Goal: Find specific page/section: Find specific page/section

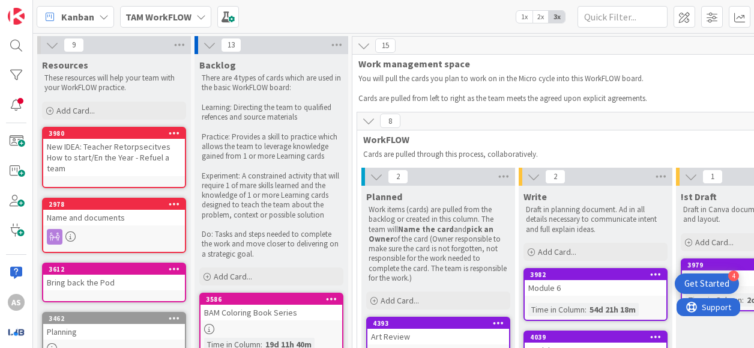
click at [184, 22] on span "TAM WorkFLOW" at bounding box center [158, 17] width 66 height 14
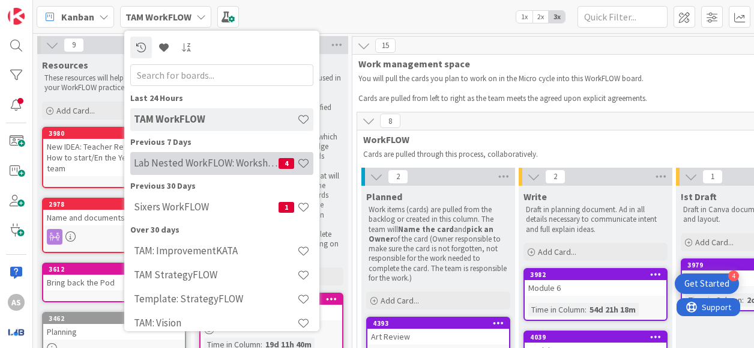
click at [224, 159] on h4 "Lab Nested WorkFLOW: Workshop" at bounding box center [206, 163] width 145 height 12
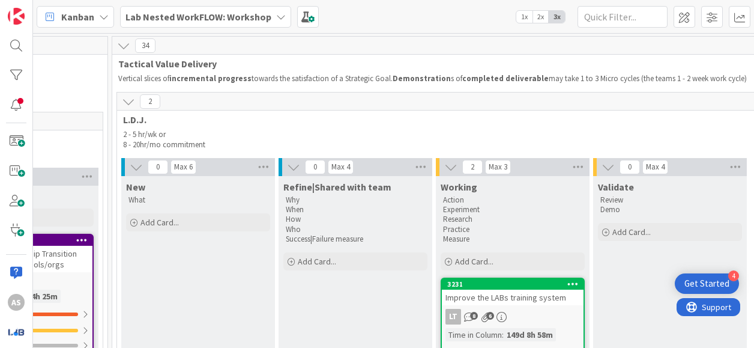
scroll to position [0, 1717]
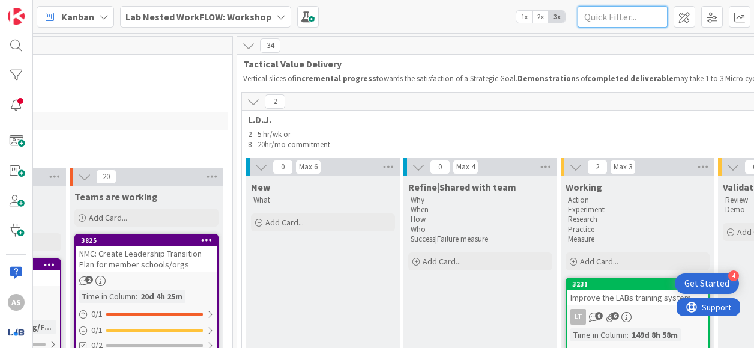
click at [618, 22] on input "text" at bounding box center [622, 17] width 90 height 22
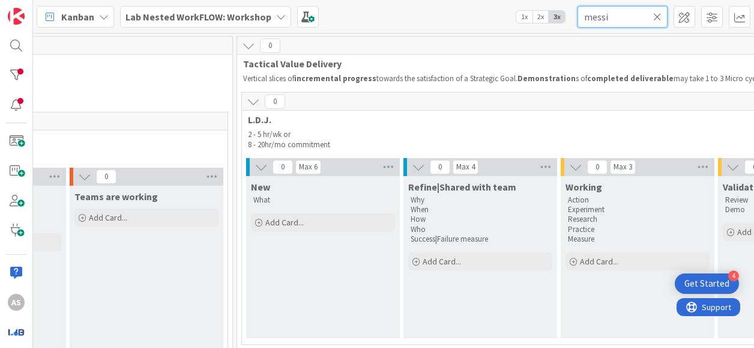
type input "messi"
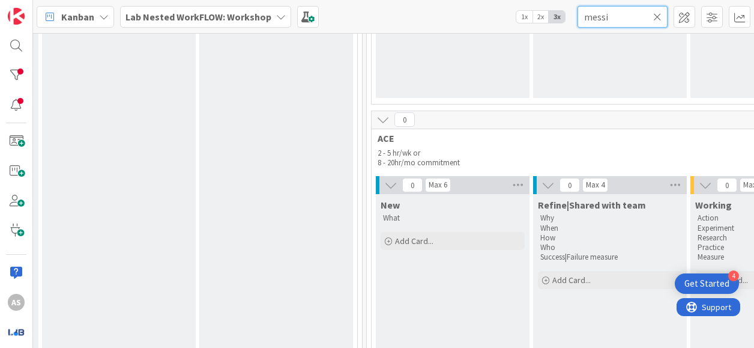
scroll to position [0, 1587]
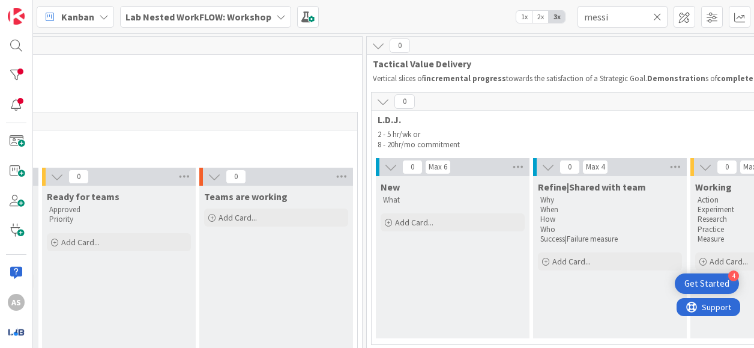
click at [659, 16] on icon at bounding box center [657, 16] width 8 height 11
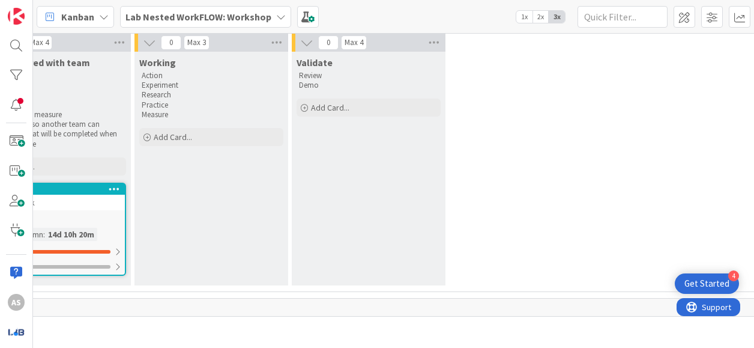
scroll to position [2101, 1738]
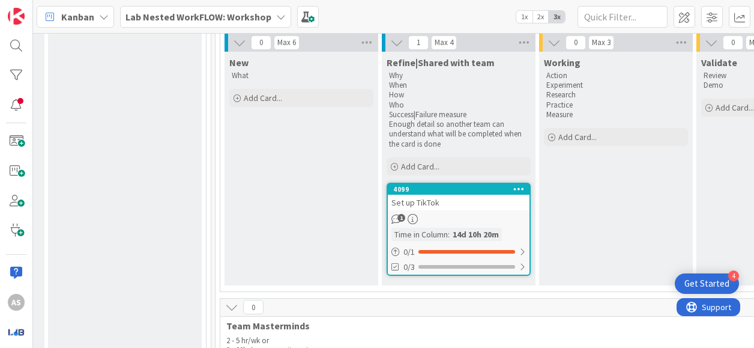
click at [459, 207] on link "4099 Set up TikTok 1 Time in Column : 14d 10h 20m 0 / 1 0/3" at bounding box center [459, 228] width 144 height 93
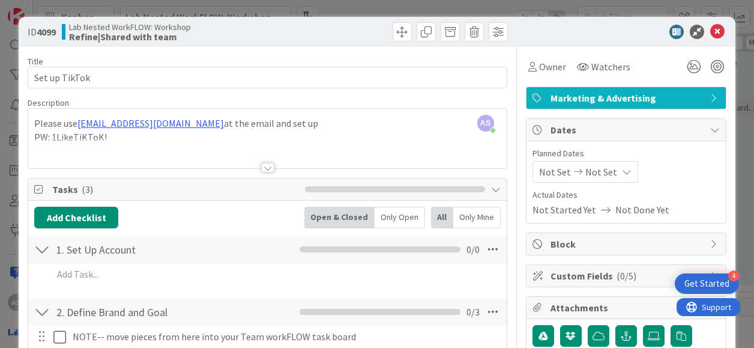
click at [265, 163] on div at bounding box center [267, 168] width 13 height 10
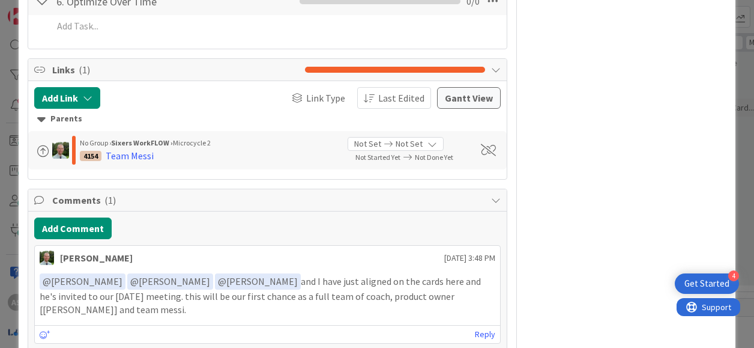
scroll to position [660, 0]
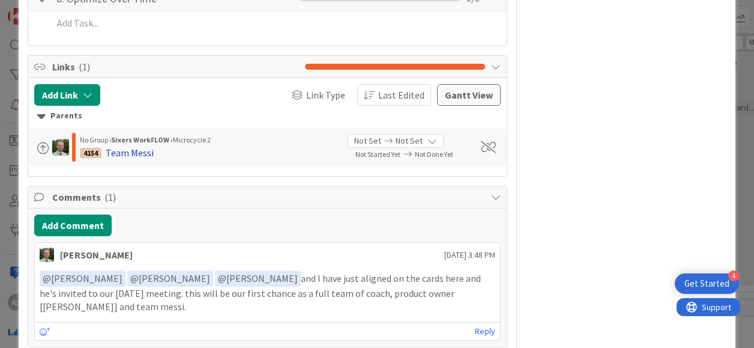
click at [132, 160] on div "Team Messi" at bounding box center [130, 152] width 48 height 14
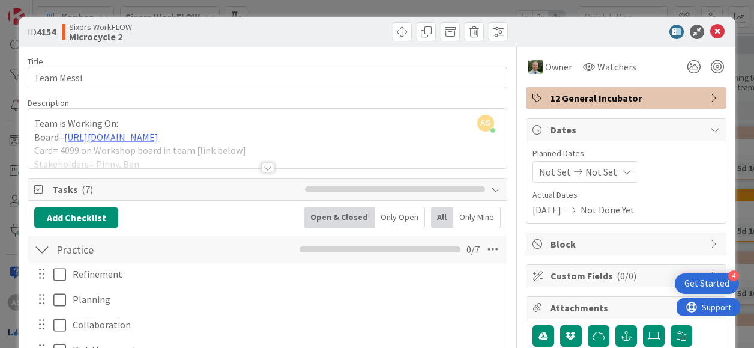
click at [261, 169] on div at bounding box center [267, 168] width 13 height 10
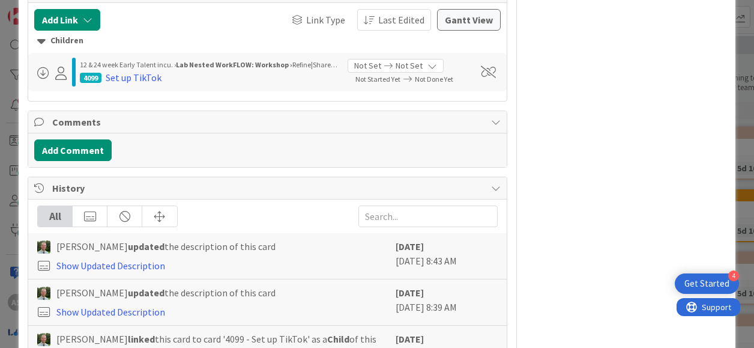
scroll to position [600, 0]
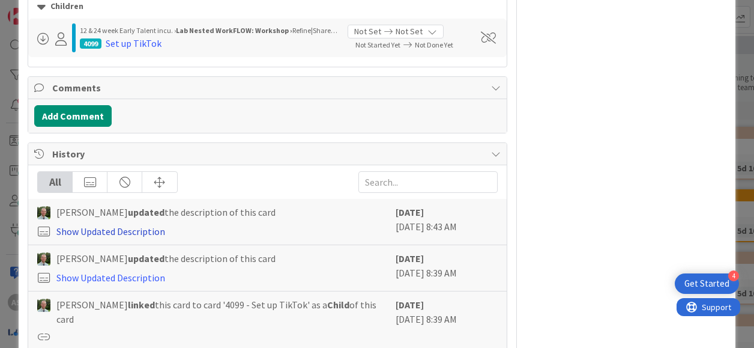
click at [66, 237] on link "Show Updated Description" at bounding box center [110, 231] width 109 height 12
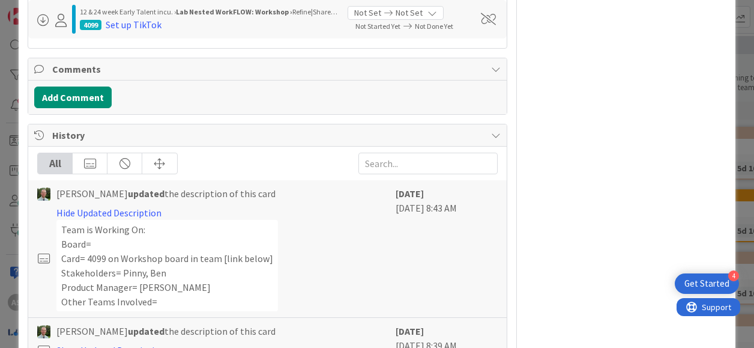
scroll to position [420, 0]
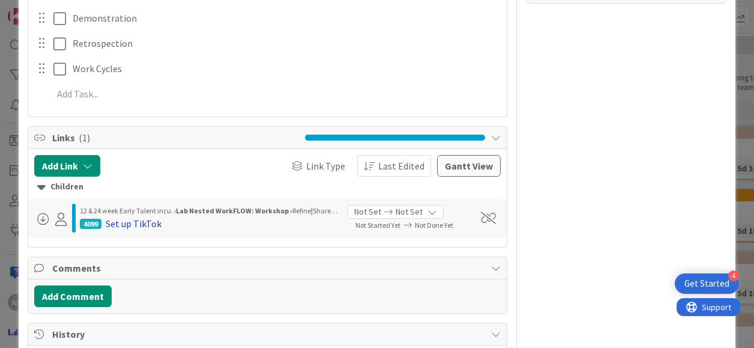
click at [129, 231] on div "Set up TikTok" at bounding box center [134, 223] width 56 height 14
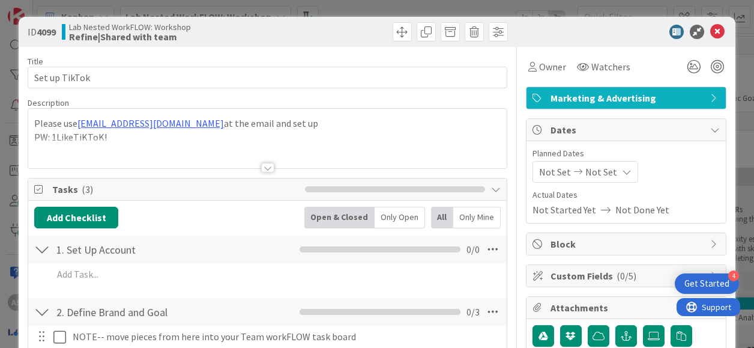
click at [261, 164] on div at bounding box center [267, 168] width 13 height 10
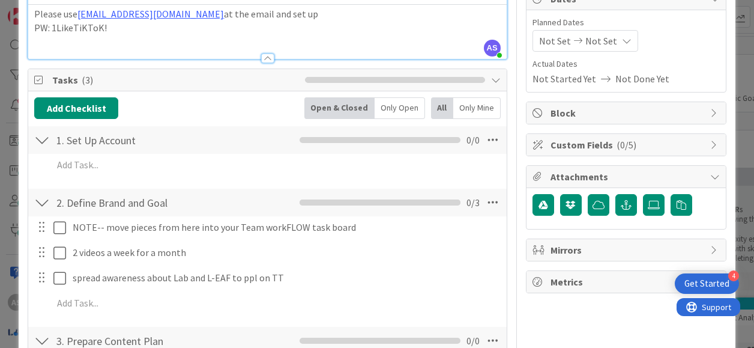
scroll to position [240, 0]
